Goal: Information Seeking & Learning: Learn about a topic

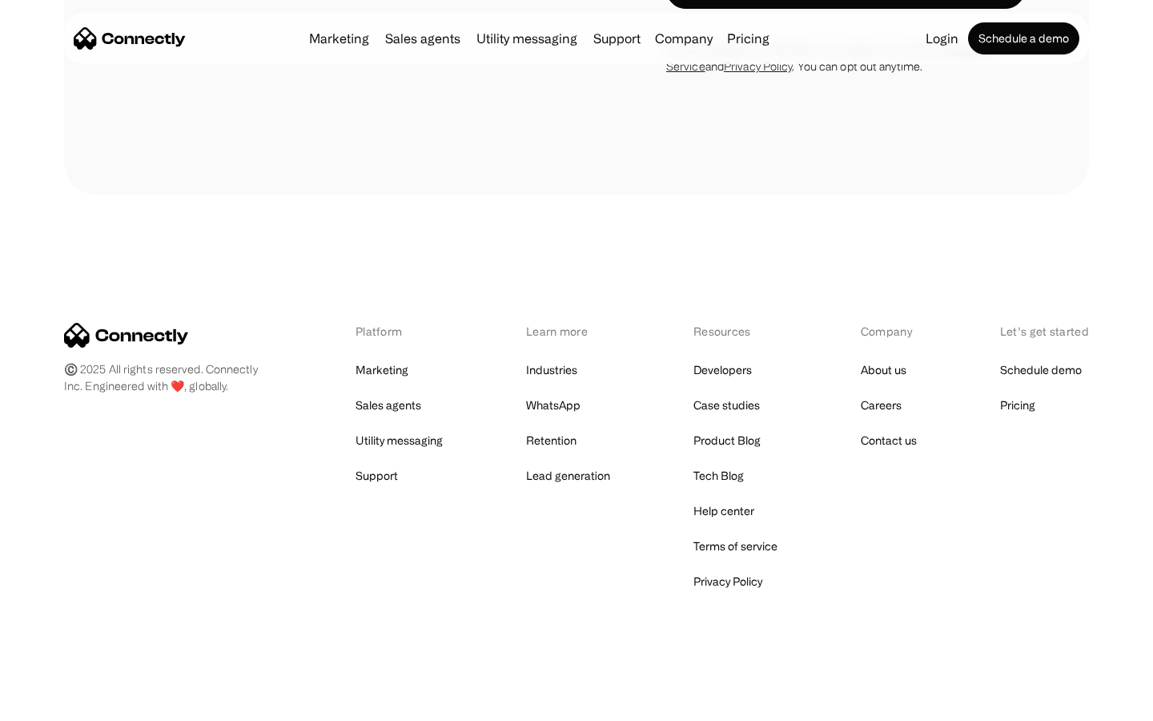
scroll to position [2708, 0]
